Goal: Task Accomplishment & Management: Manage account settings

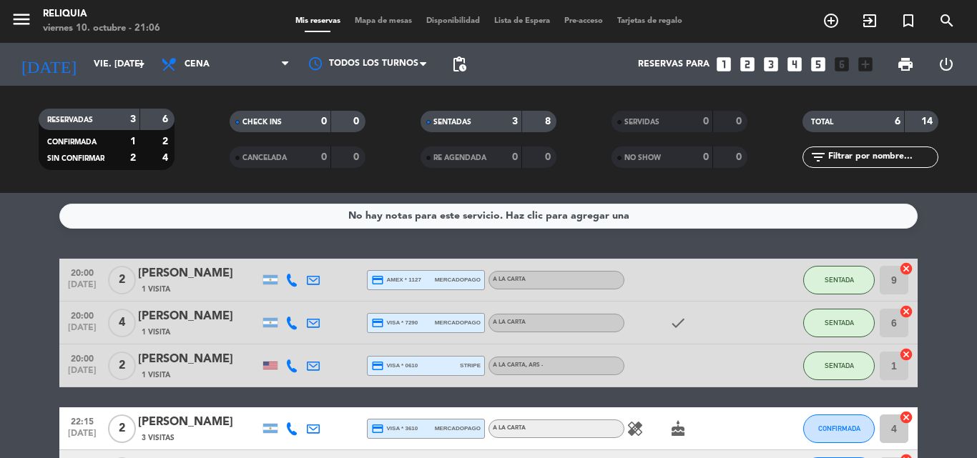
scroll to position [149, 0]
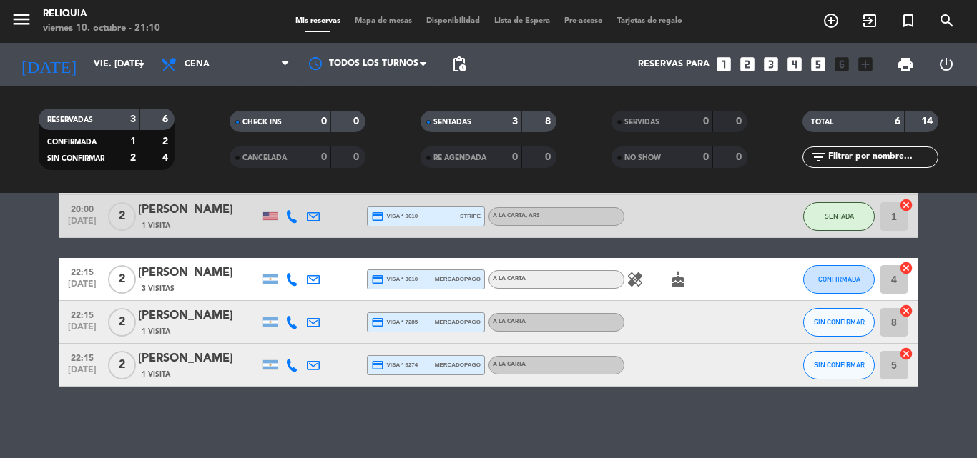
click at [631, 280] on icon "healing" at bounding box center [634, 279] width 17 height 17
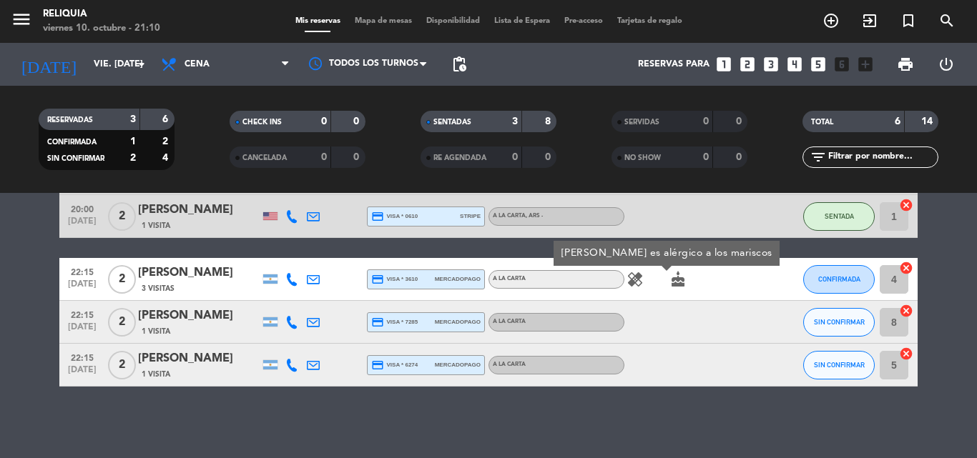
click at [678, 282] on icon "cake" at bounding box center [677, 279] width 17 height 17
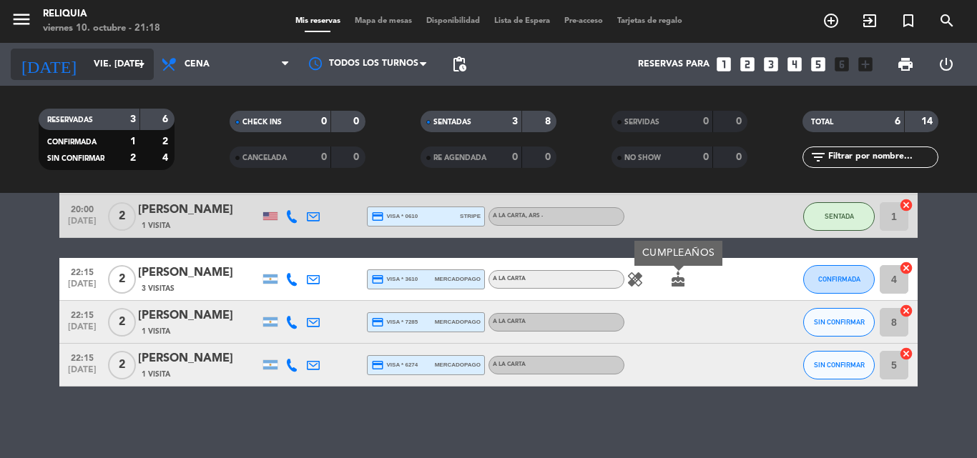
click at [108, 71] on input "vie. [DATE]" at bounding box center [146, 64] width 121 height 24
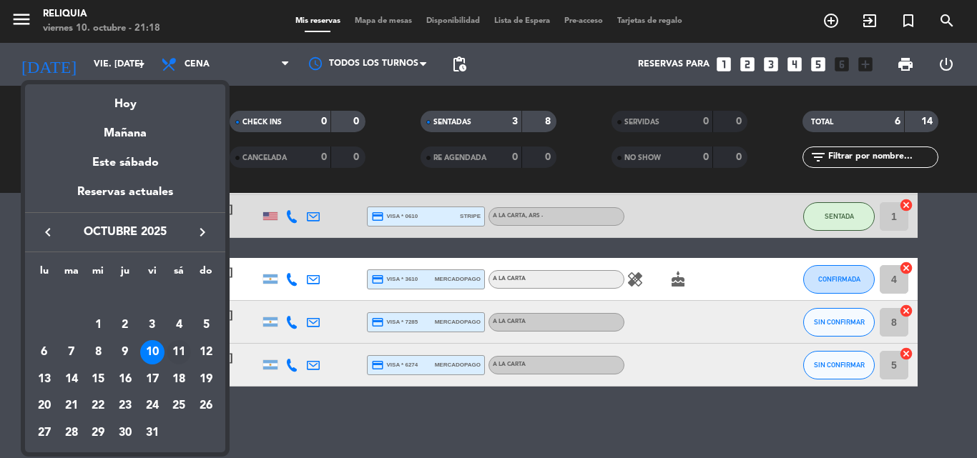
click at [179, 348] on div "11" at bounding box center [179, 352] width 24 height 24
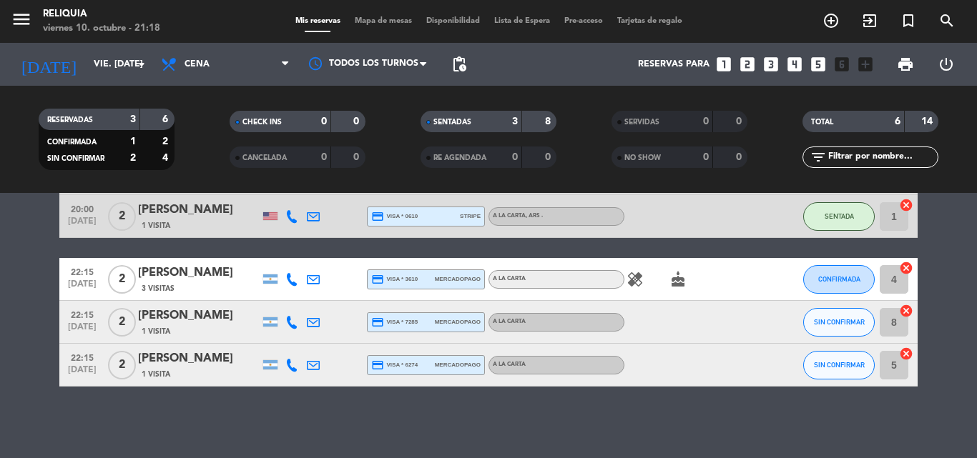
type input "sáb. [DATE]"
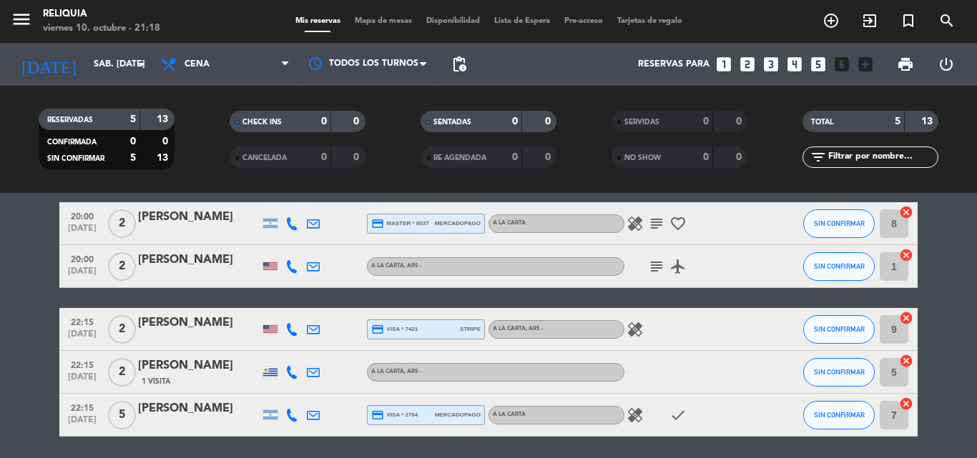
scroll to position [0, 0]
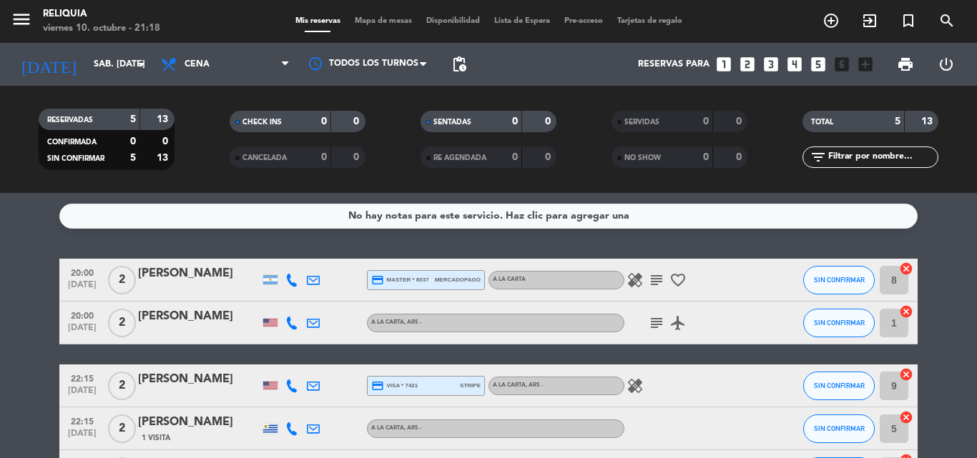
drag, startPoint x: 0, startPoint y: 207, endPoint x: 0, endPoint y: 187, distance: 20.0
click at [0, 207] on service-notes "No hay notas para este servicio. Haz clic para agregar una" at bounding box center [488, 216] width 977 height 25
click at [639, 267] on div "healing subject favorite_border" at bounding box center [688, 280] width 129 height 42
click at [638, 275] on icon "healing" at bounding box center [634, 280] width 17 height 17
click at [655, 281] on icon "subject" at bounding box center [656, 280] width 17 height 17
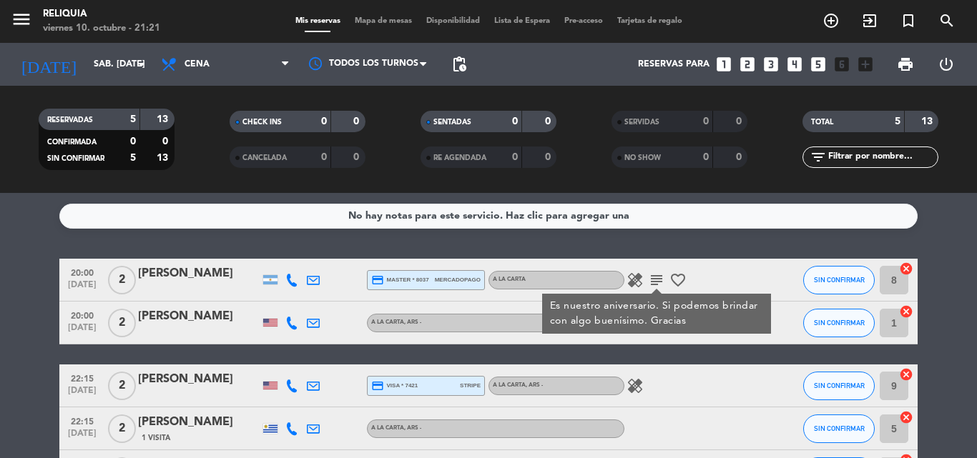
click at [618, 271] on div "A LA CARTA" at bounding box center [556, 280] width 136 height 19
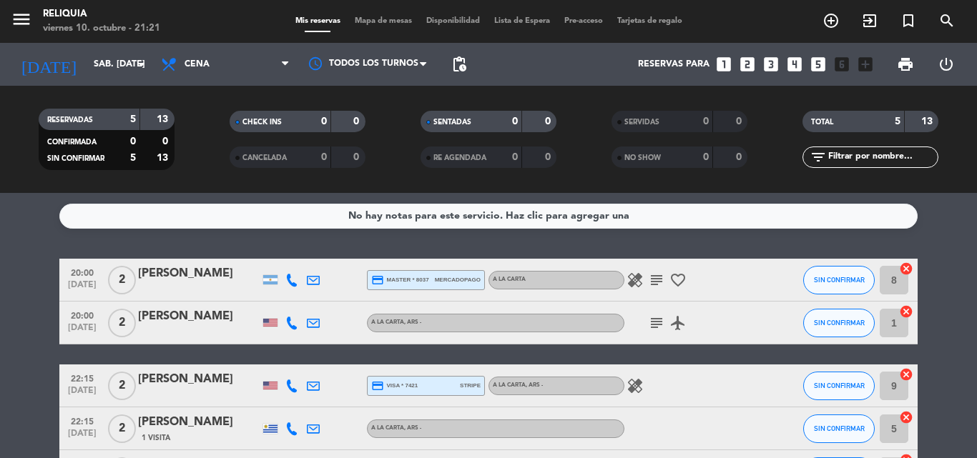
click at [636, 274] on icon "healing" at bounding box center [634, 280] width 17 height 17
click at [661, 280] on icon "subject" at bounding box center [656, 280] width 17 height 17
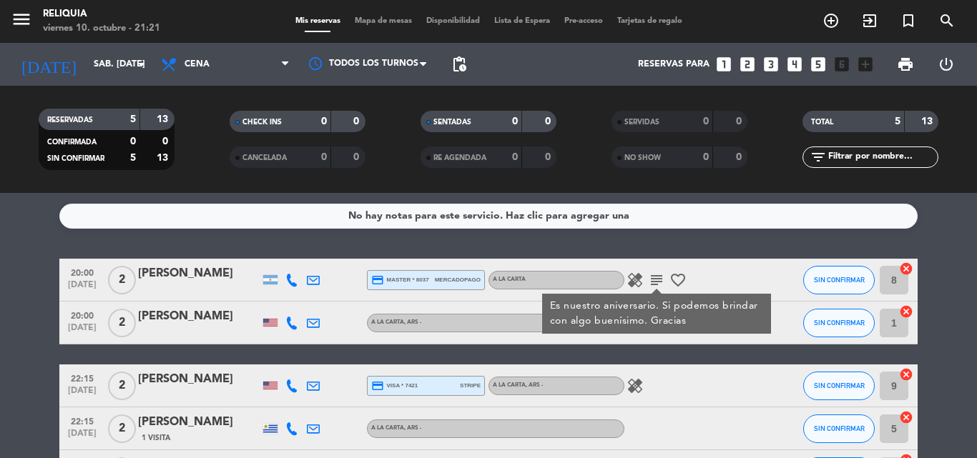
click at [678, 275] on icon "favorite_border" at bounding box center [677, 280] width 17 height 17
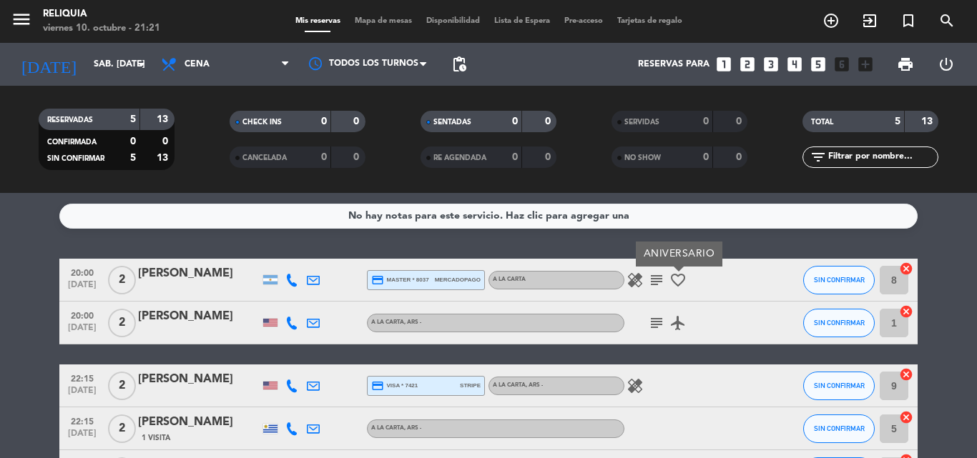
click at [660, 320] on icon "subject" at bounding box center [656, 323] width 17 height 17
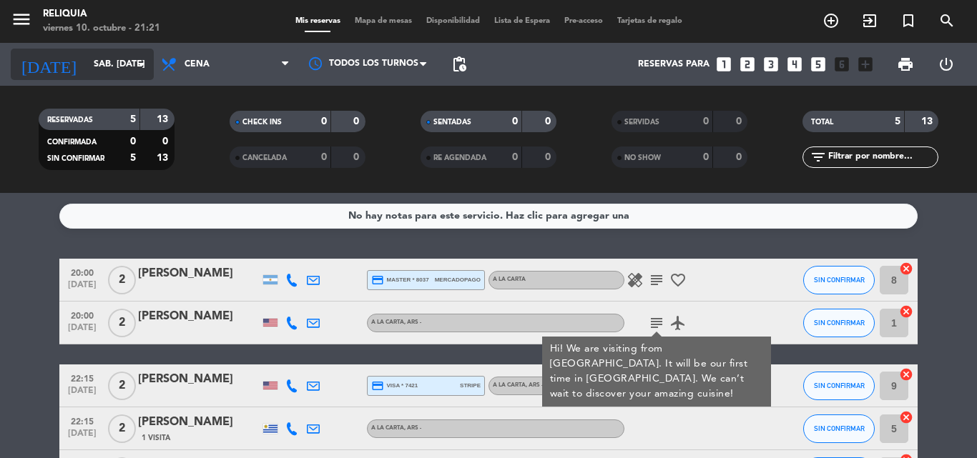
click at [102, 73] on input "sáb. [DATE]" at bounding box center [146, 64] width 121 height 24
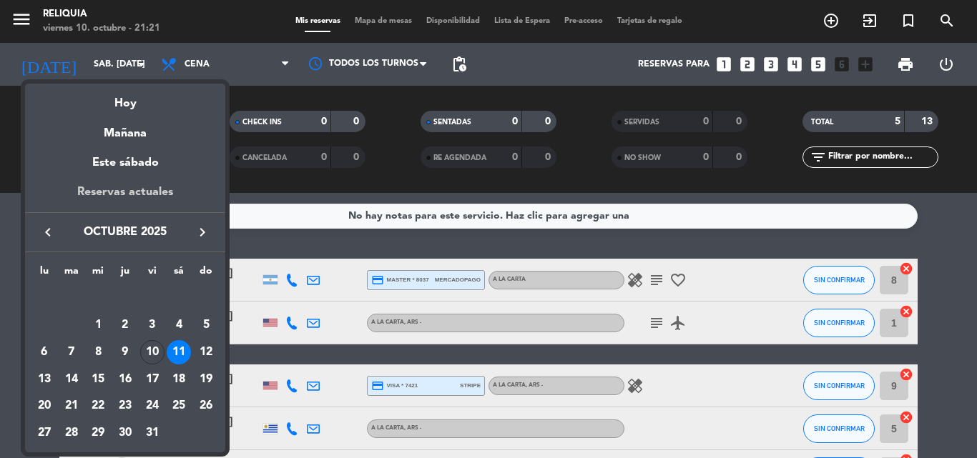
click at [132, 185] on div "Reservas actuales" at bounding box center [125, 197] width 200 height 29
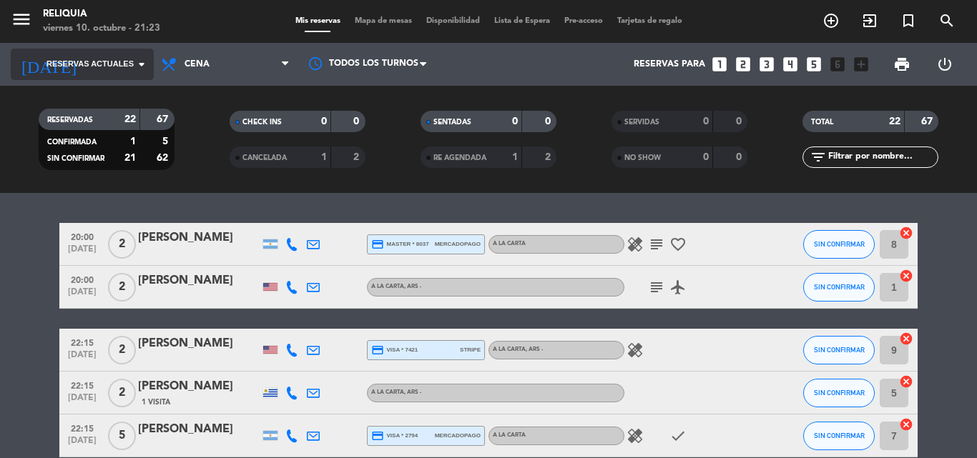
click at [127, 70] on span "Reservas actuales" at bounding box center [89, 64] width 87 height 13
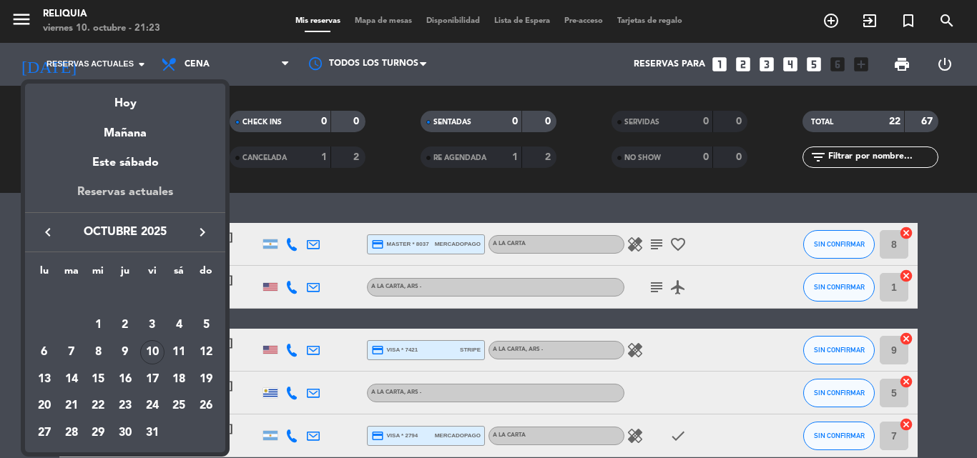
click at [131, 183] on div "Reservas actuales" at bounding box center [125, 197] width 200 height 29
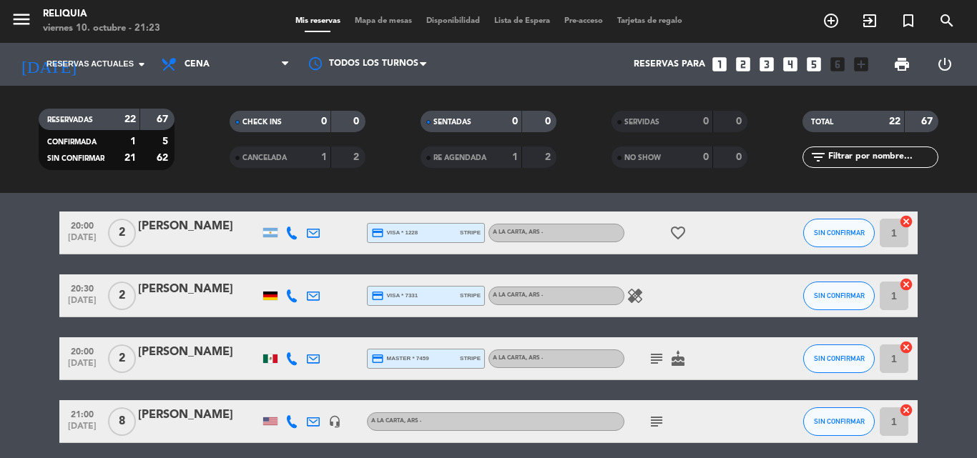
scroll to position [1072, 0]
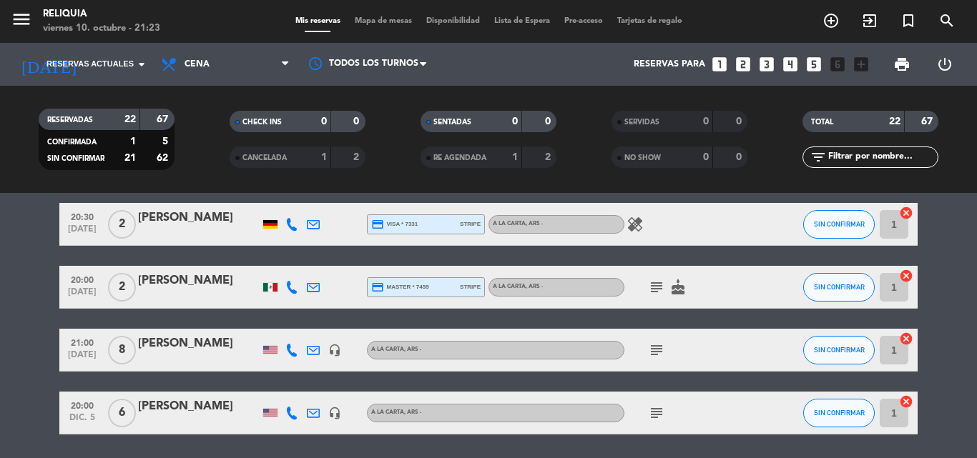
click at [631, 220] on icon "healing" at bounding box center [634, 224] width 17 height 17
click at [657, 289] on icon "subject" at bounding box center [656, 287] width 17 height 17
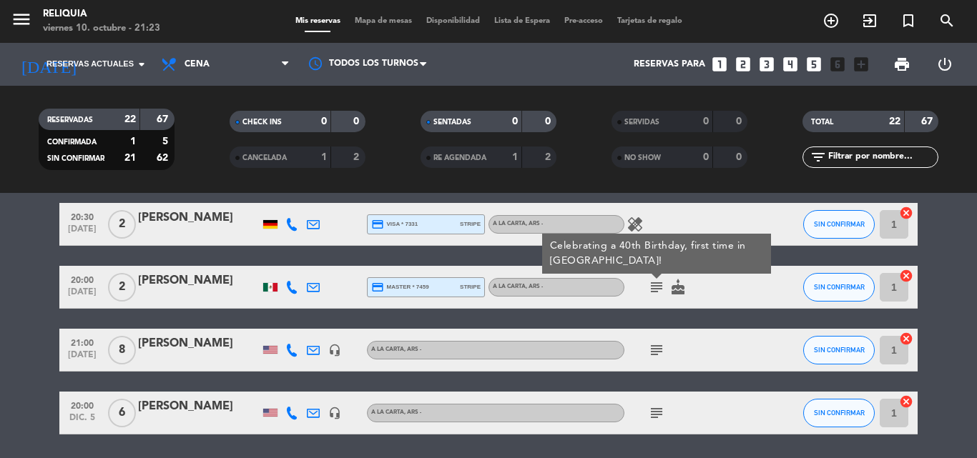
click at [272, 292] on div at bounding box center [269, 287] width 21 height 42
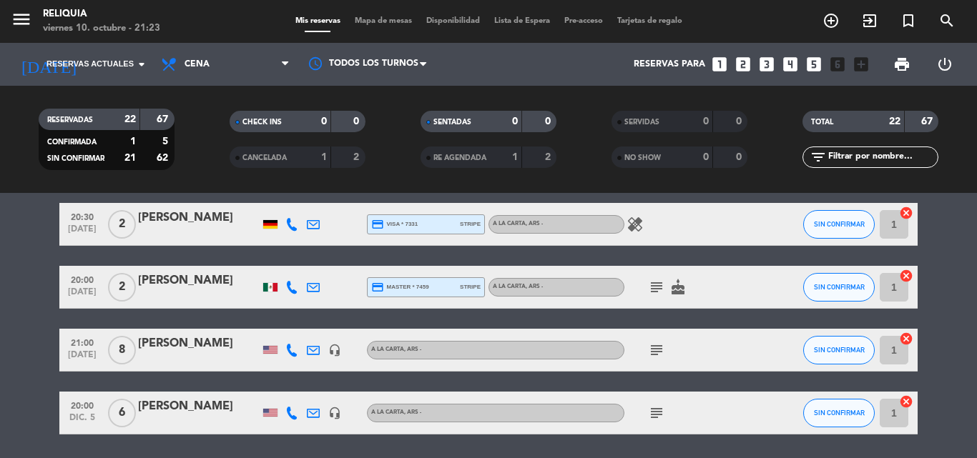
click at [270, 287] on div at bounding box center [270, 287] width 14 height 9
click at [652, 283] on icon "subject" at bounding box center [656, 287] width 17 height 17
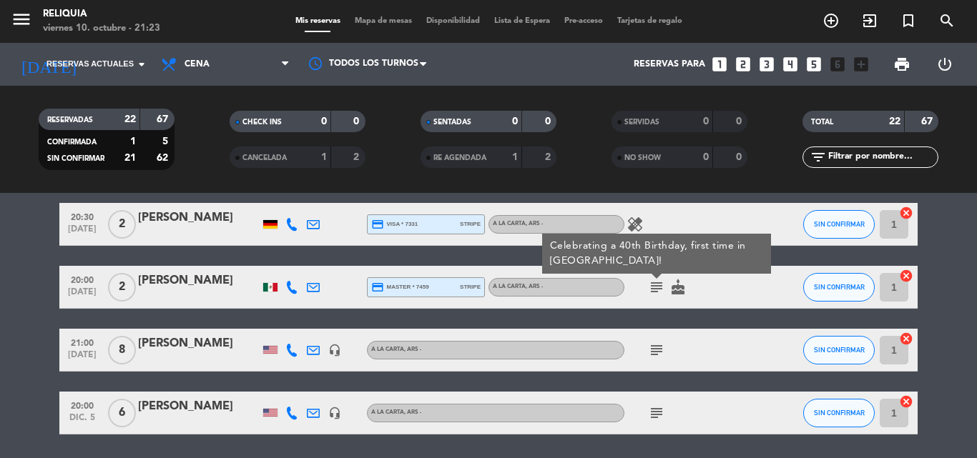
click at [675, 285] on icon "cake" at bounding box center [677, 287] width 17 height 17
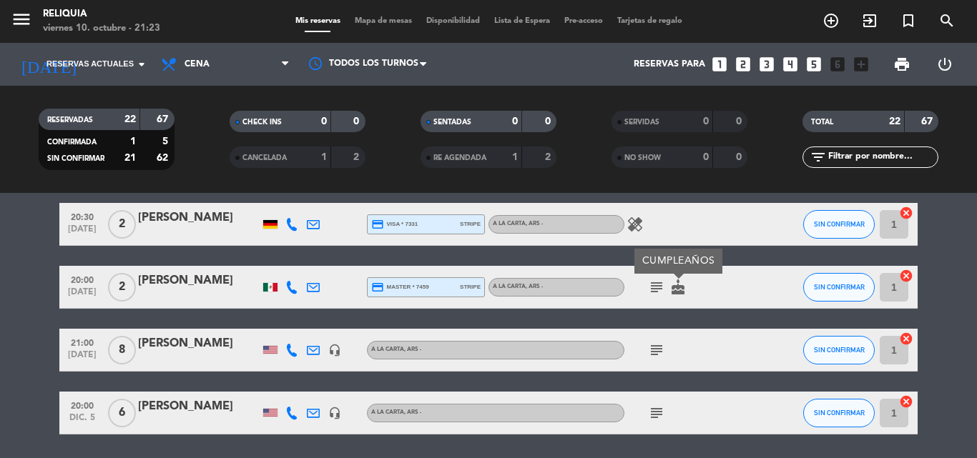
click at [652, 343] on icon "subject" at bounding box center [656, 350] width 17 height 17
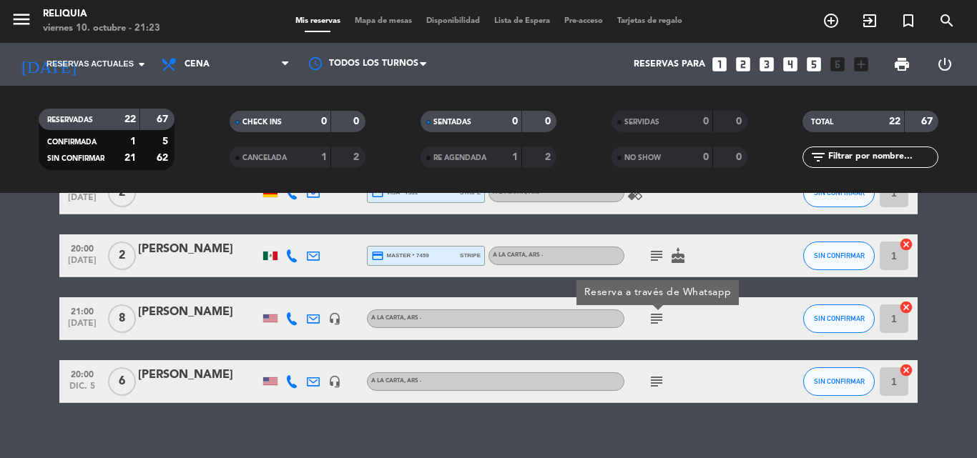
scroll to position [1120, 0]
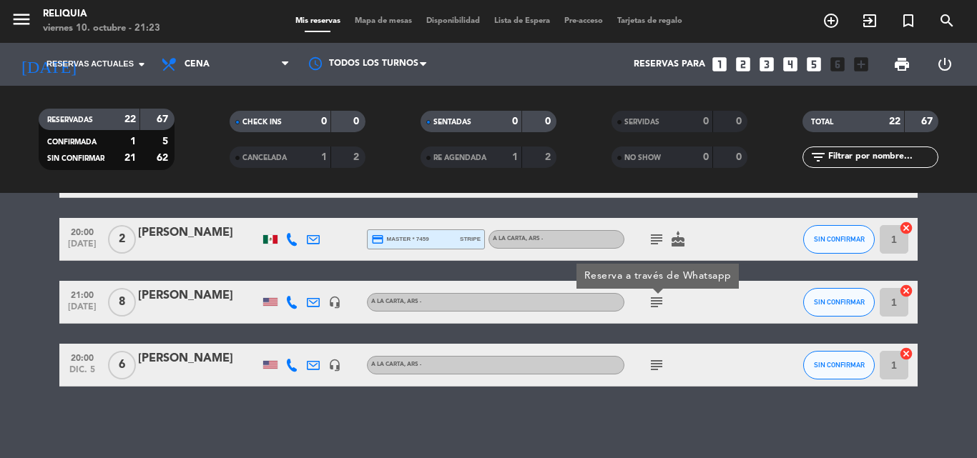
click at [656, 358] on icon "subject" at bounding box center [656, 365] width 17 height 17
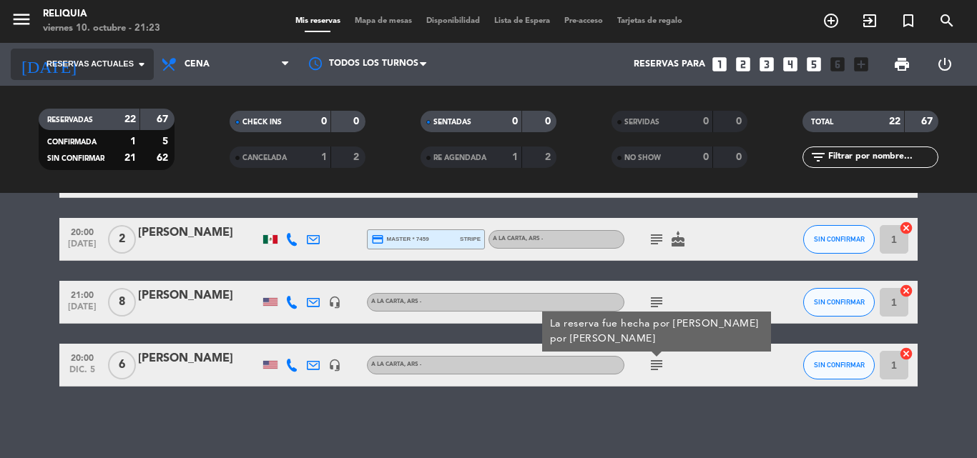
click at [86, 54] on input at bounding box center [146, 64] width 121 height 24
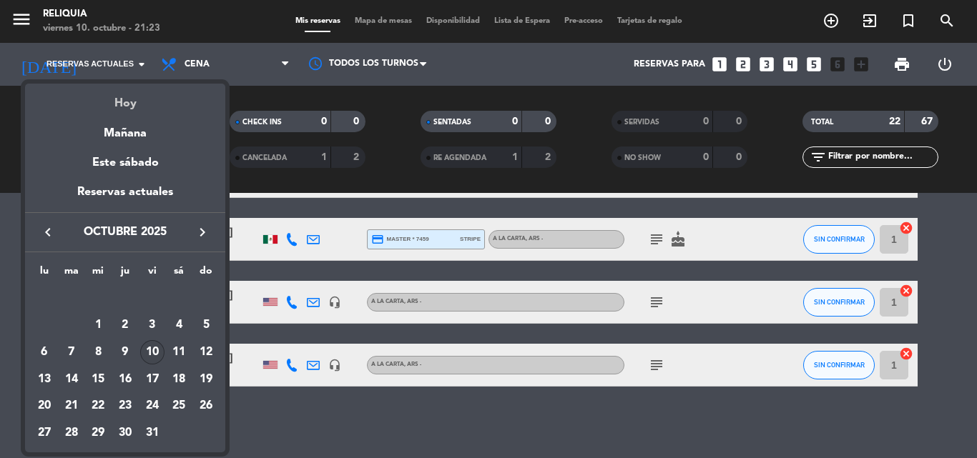
click at [156, 102] on div "Hoy" at bounding box center [125, 98] width 200 height 29
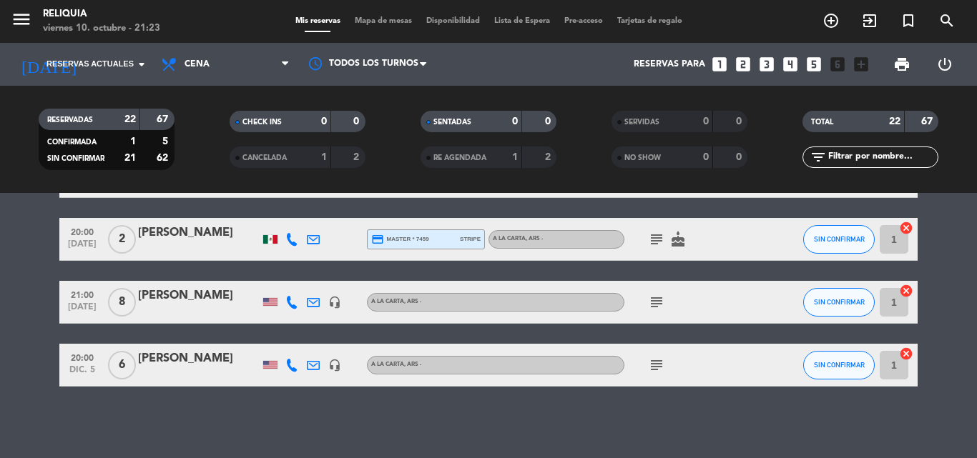
type input "vie. [DATE]"
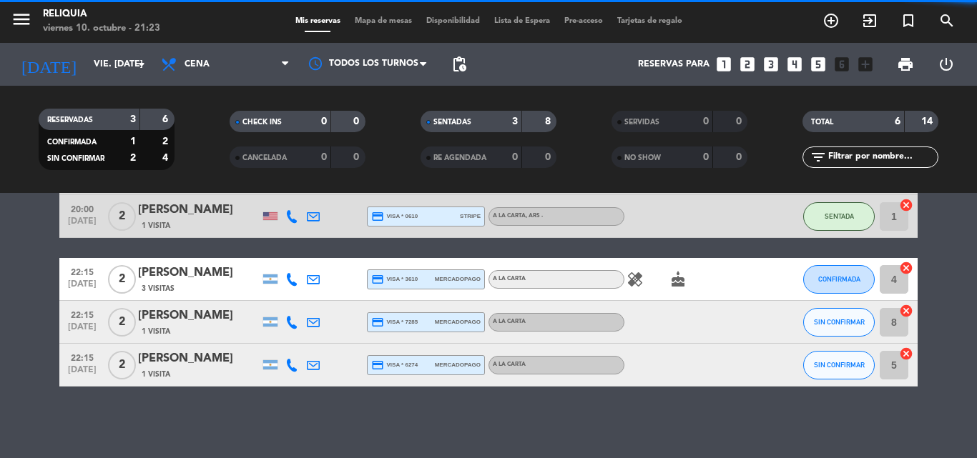
scroll to position [149, 0]
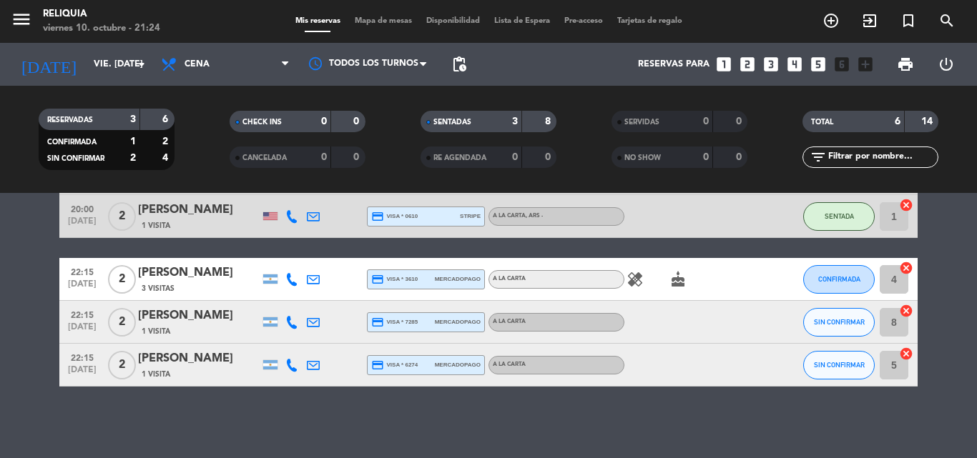
click at [0, 235] on bookings-row "20:00 [DATE] 2 [PERSON_NAME] 1 Visita credit_card amex * 1127 mercadopago A LA …" at bounding box center [488, 247] width 977 height 277
click at [640, 285] on icon "healing" at bounding box center [634, 279] width 17 height 17
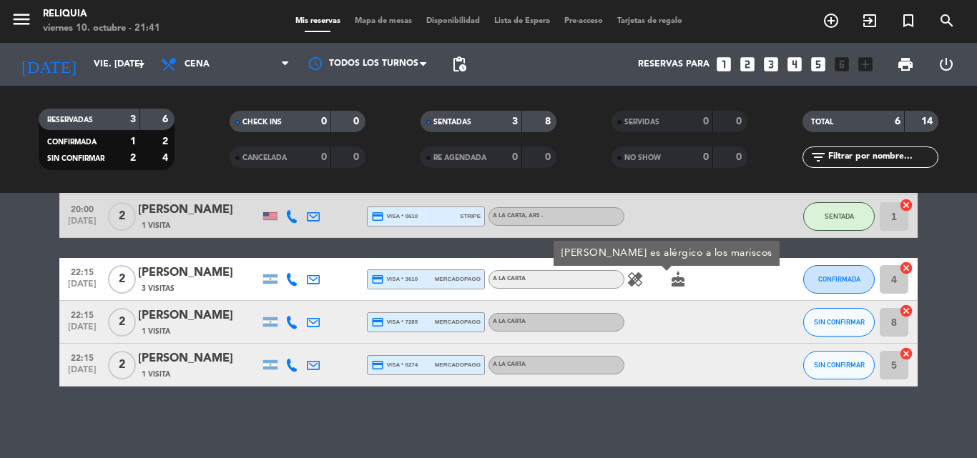
click at [640, 285] on icon "healing" at bounding box center [634, 279] width 17 height 17
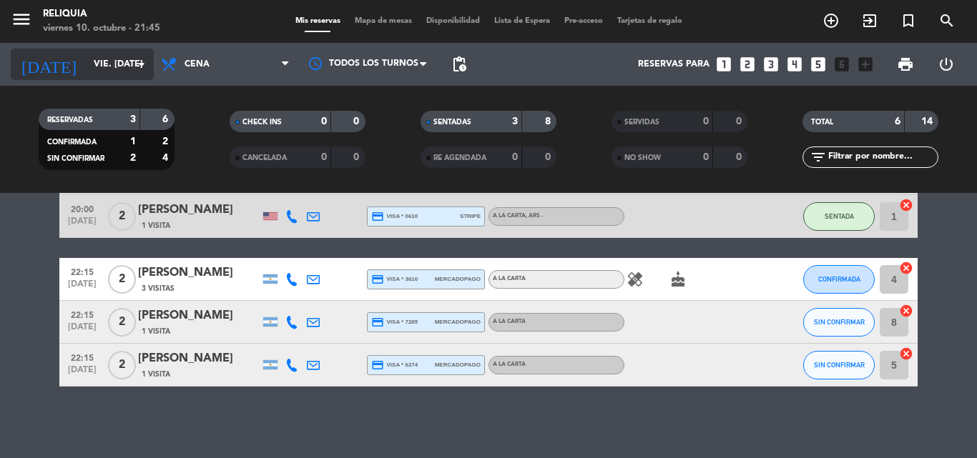
click at [86, 56] on input "vie. [DATE]" at bounding box center [146, 64] width 121 height 24
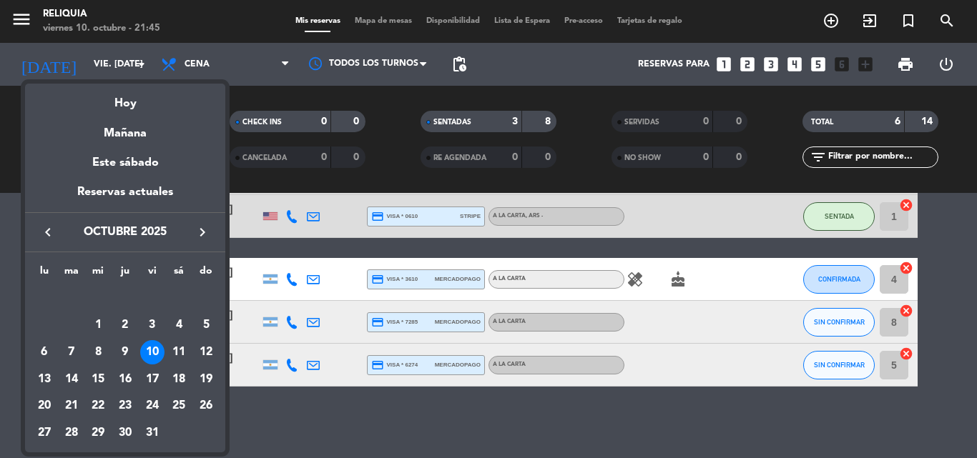
click at [6, 105] on div at bounding box center [488, 229] width 977 height 458
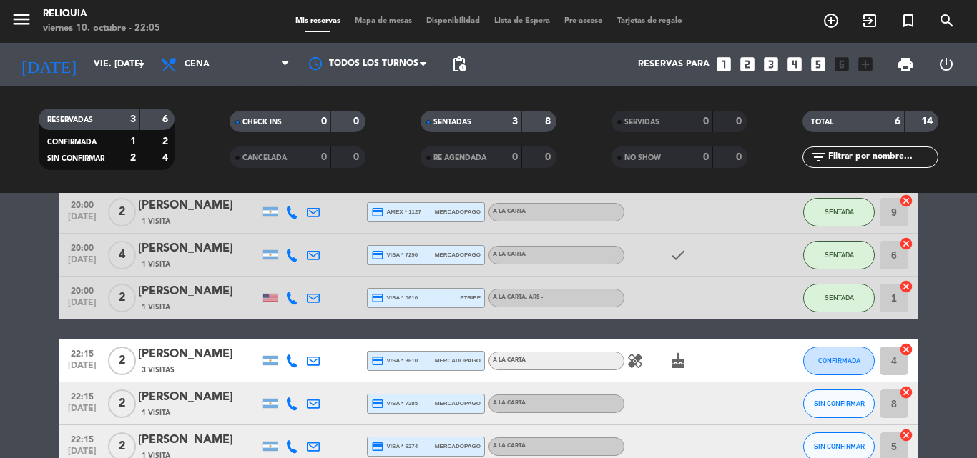
scroll to position [143, 0]
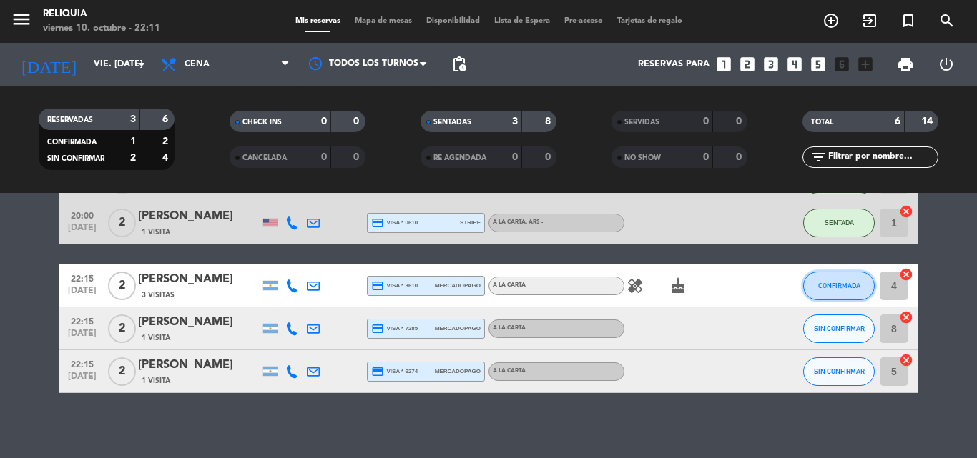
click at [845, 287] on span "CONFIRMADA" at bounding box center [839, 286] width 42 height 8
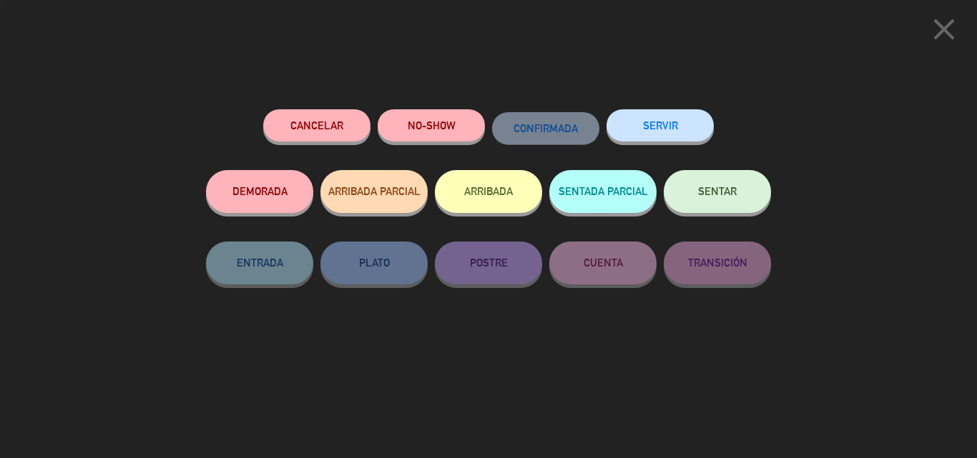
click at [753, 191] on button "SENTAR" at bounding box center [716, 191] width 107 height 43
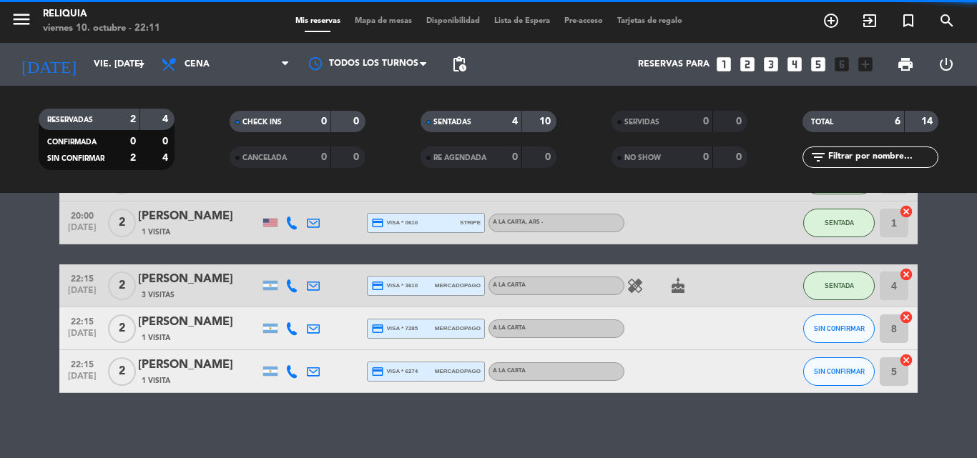
click at [623, 285] on div "A LA CARTA" at bounding box center [556, 286] width 136 height 19
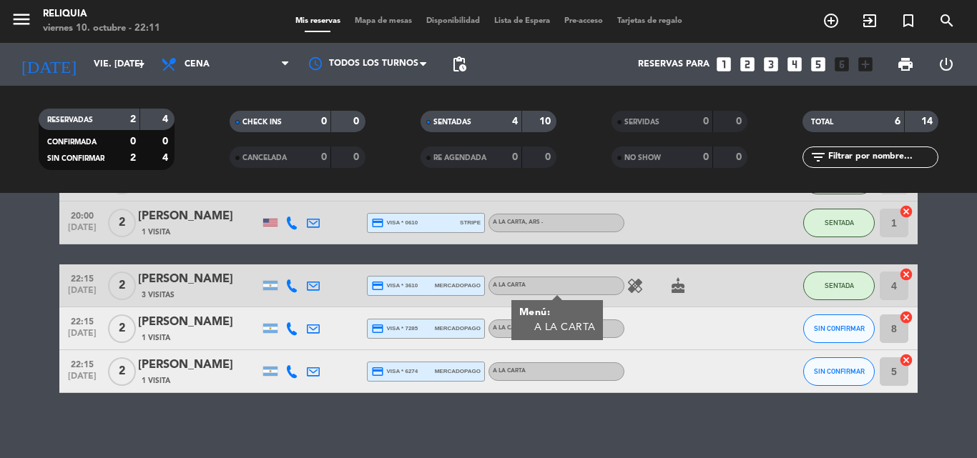
click at [628, 285] on icon "healing" at bounding box center [634, 285] width 17 height 17
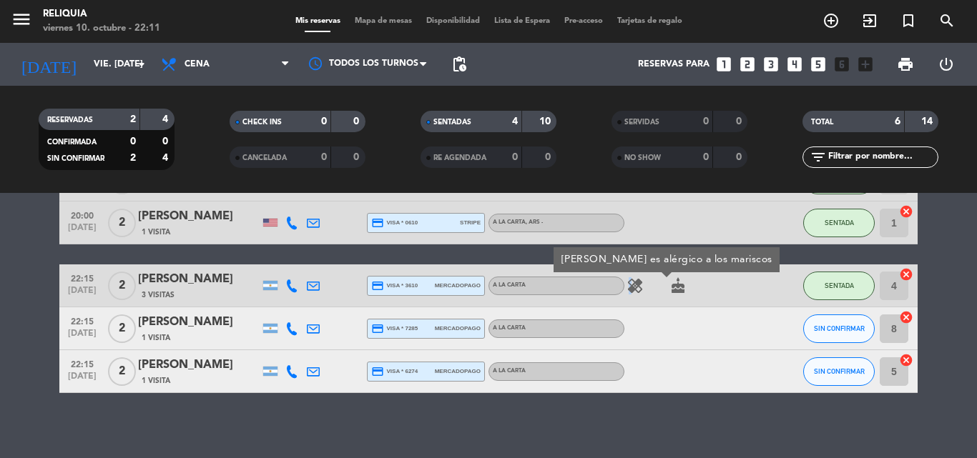
click at [628, 285] on icon "healing" at bounding box center [634, 285] width 17 height 17
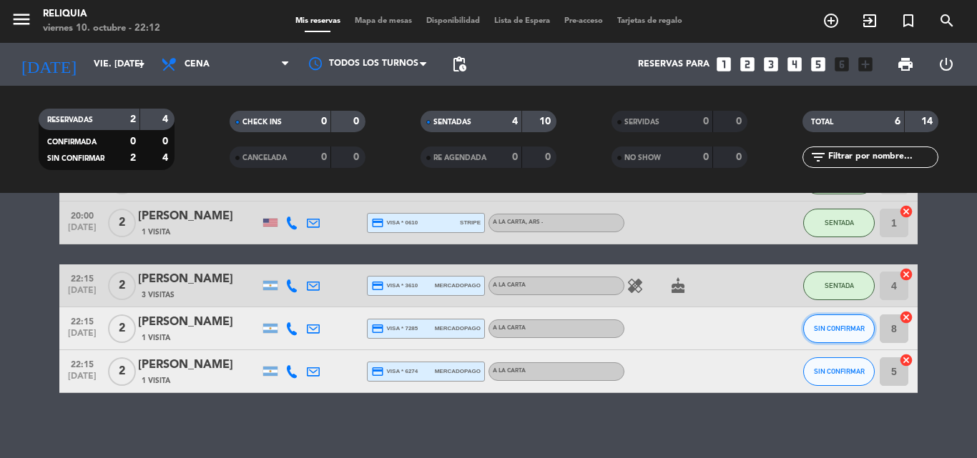
click at [862, 320] on button "SIN CONFIRMAR" at bounding box center [838, 329] width 71 height 29
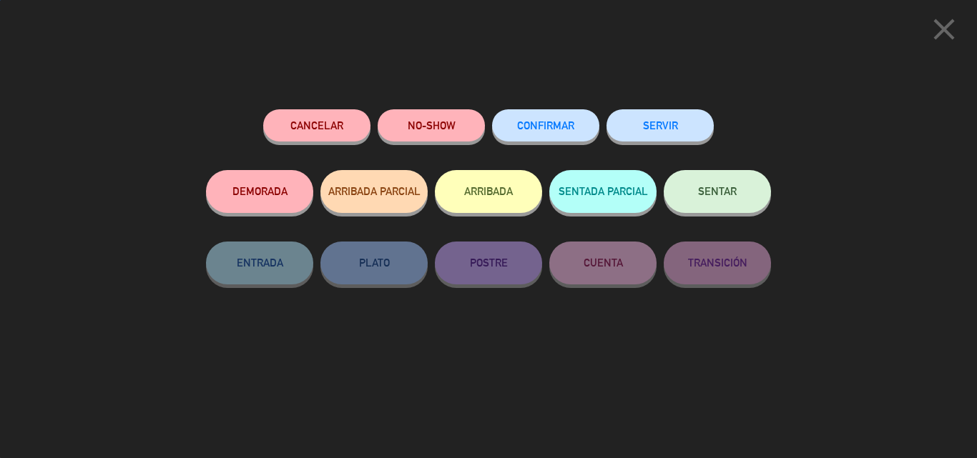
click at [738, 202] on button "SENTAR" at bounding box center [716, 191] width 107 height 43
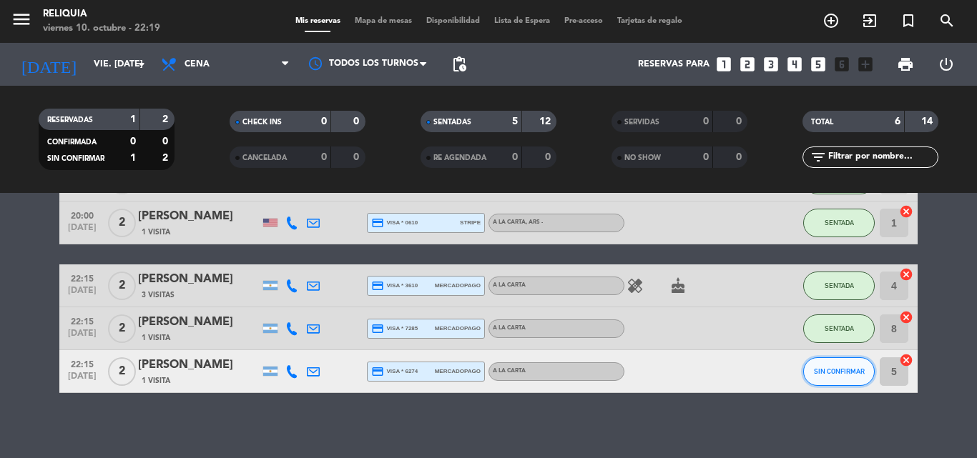
click at [826, 372] on span "SIN CONFIRMAR" at bounding box center [839, 371] width 51 height 8
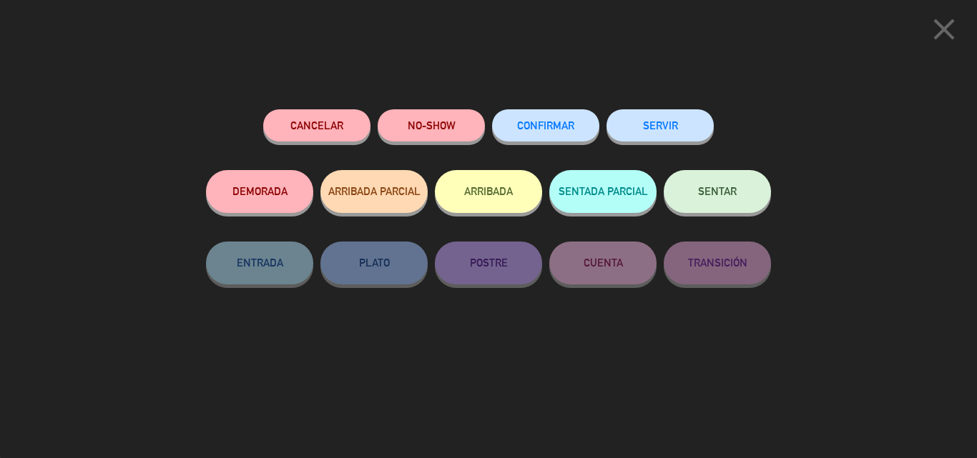
click at [697, 207] on button "SENTAR" at bounding box center [716, 191] width 107 height 43
